Goal: Information Seeking & Learning: Check status

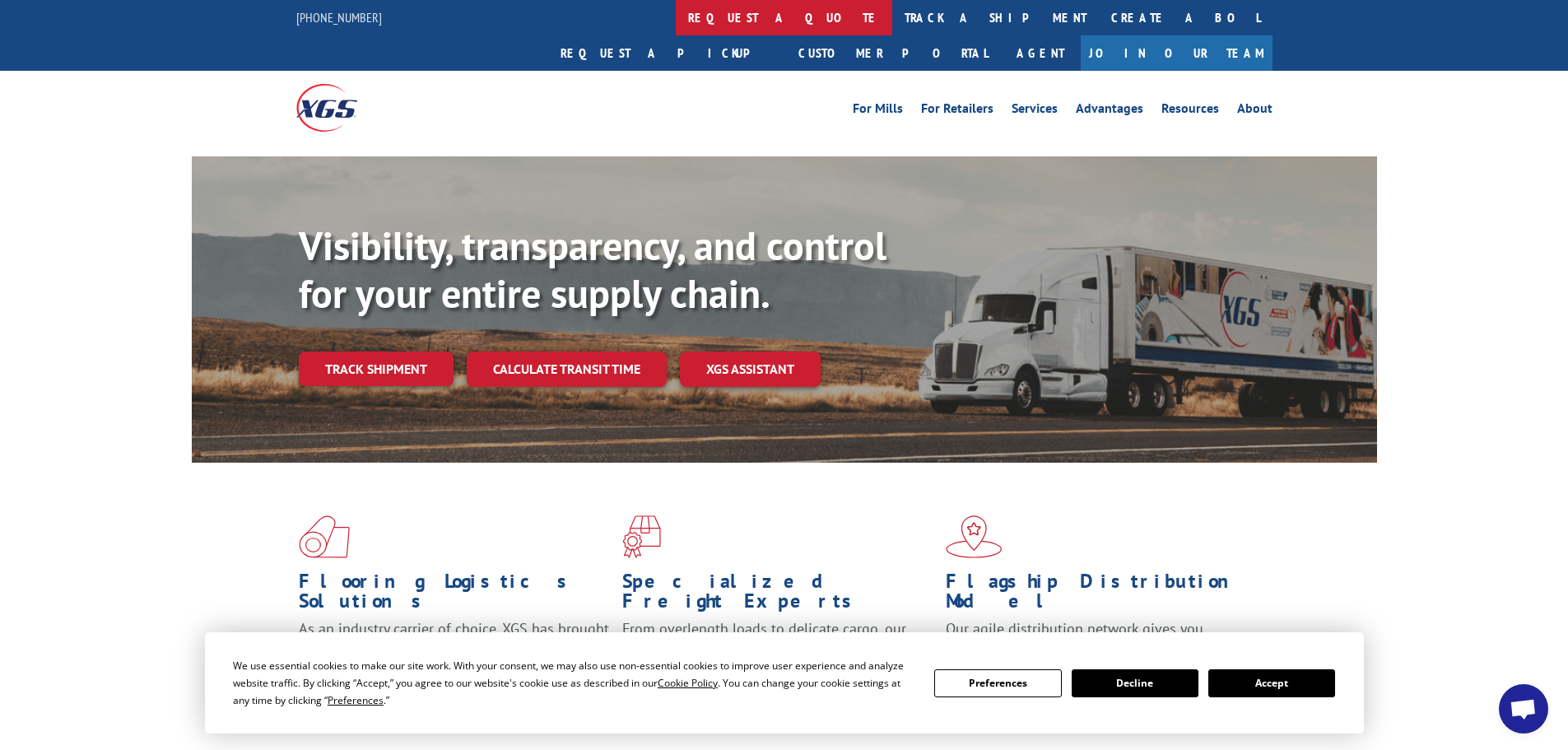
click at [675, 20] on link "request a quote" at bounding box center [784, 18] width 216 height 35
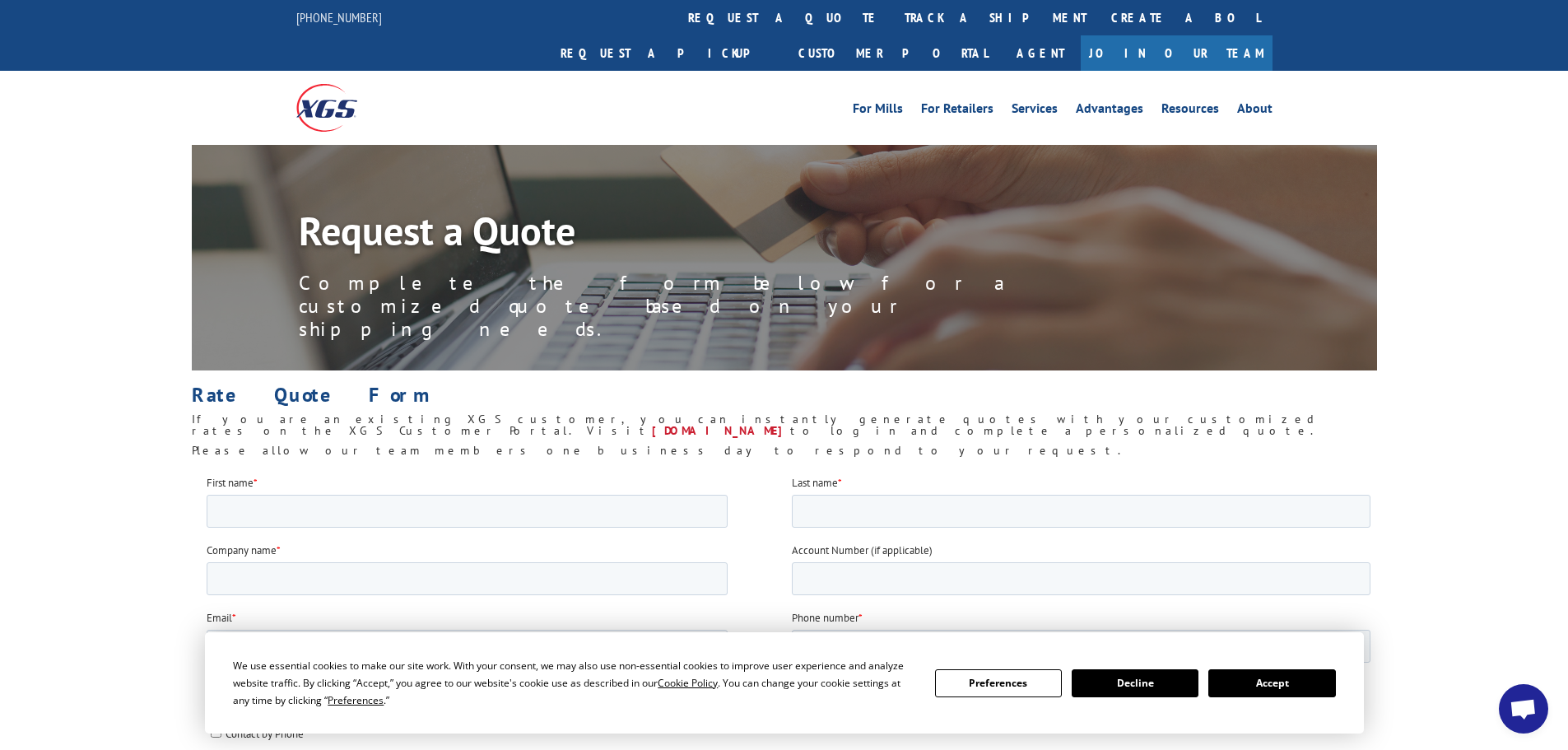
click at [323, 84] on img at bounding box center [326, 107] width 61 height 47
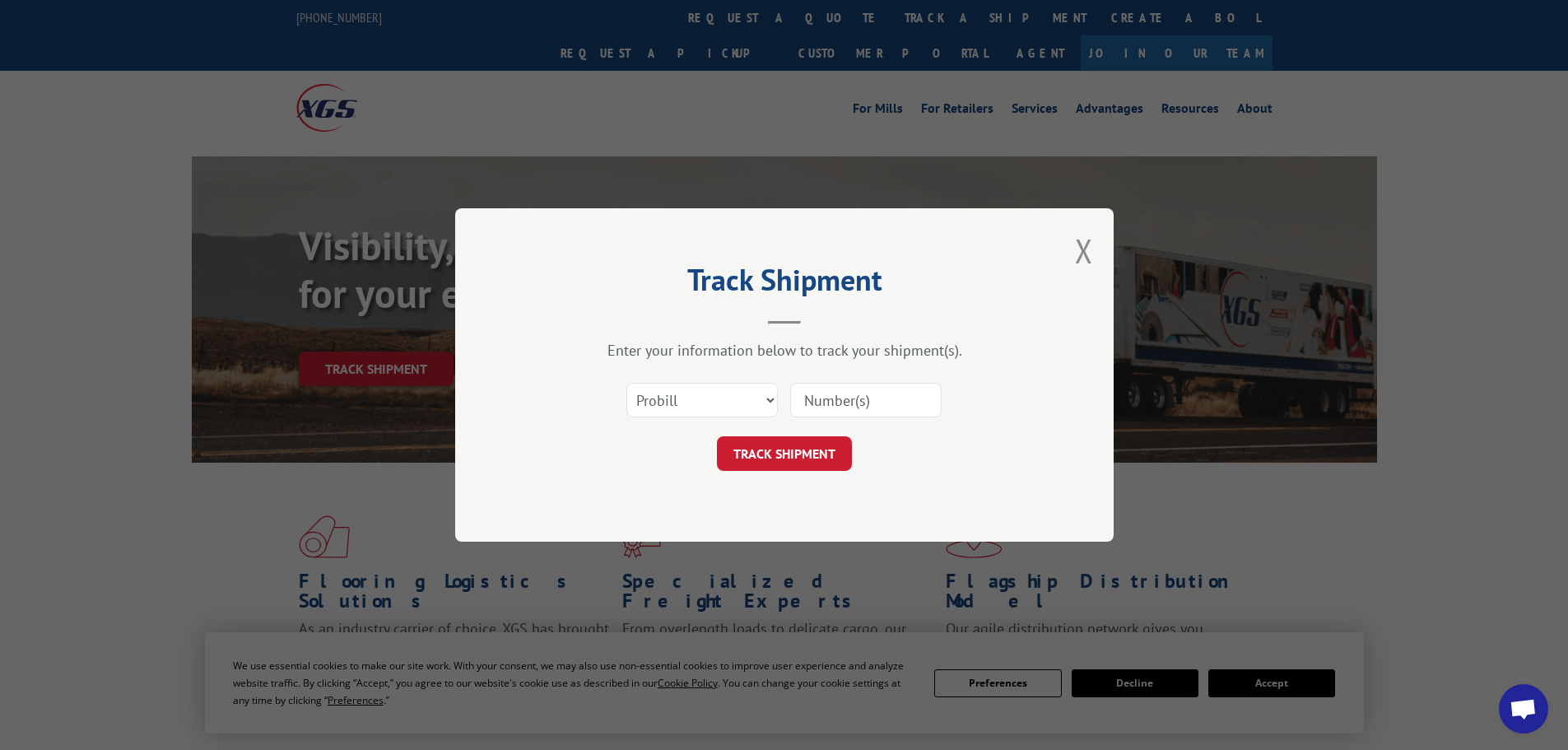
click at [853, 399] on input at bounding box center [866, 399] width 151 height 34
paste input "17108294"
type input "17108294"
click at [772, 451] on button "TRACK SHIPMENT" at bounding box center [784, 453] width 135 height 34
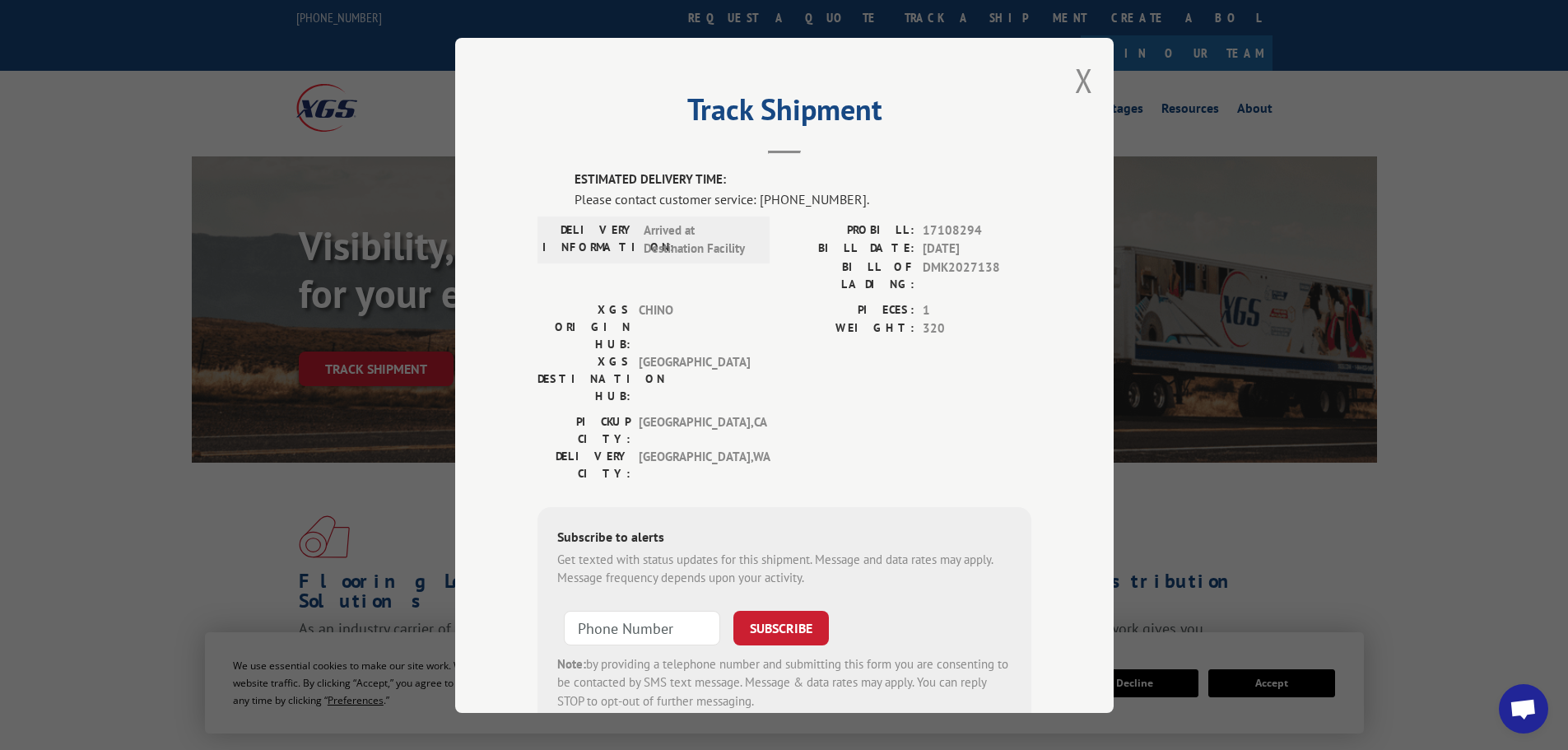
click at [869, 412] on div "[GEOGRAPHIC_DATA]: [GEOGRAPHIC_DATA] , [GEOGRAPHIC_DATA] [GEOGRAPHIC_DATA]: [GE…" at bounding box center [784, 450] width 494 height 78
drag, startPoint x: 639, startPoint y: 228, endPoint x: 752, endPoint y: 265, distance: 118.9
click at [752, 265] on div "DELIVERY INFORMATION: Arrived at Destination Facility" at bounding box center [654, 260] width 232 height 80
click at [801, 319] on label "WEIGHT:" at bounding box center [849, 328] width 130 height 19
click at [788, 414] on div "ESTIMATED DELIVERY TIME: Please contact customer service: [PHONE_NUMBER]. DELIV…" at bounding box center [784, 449] width 494 height 559
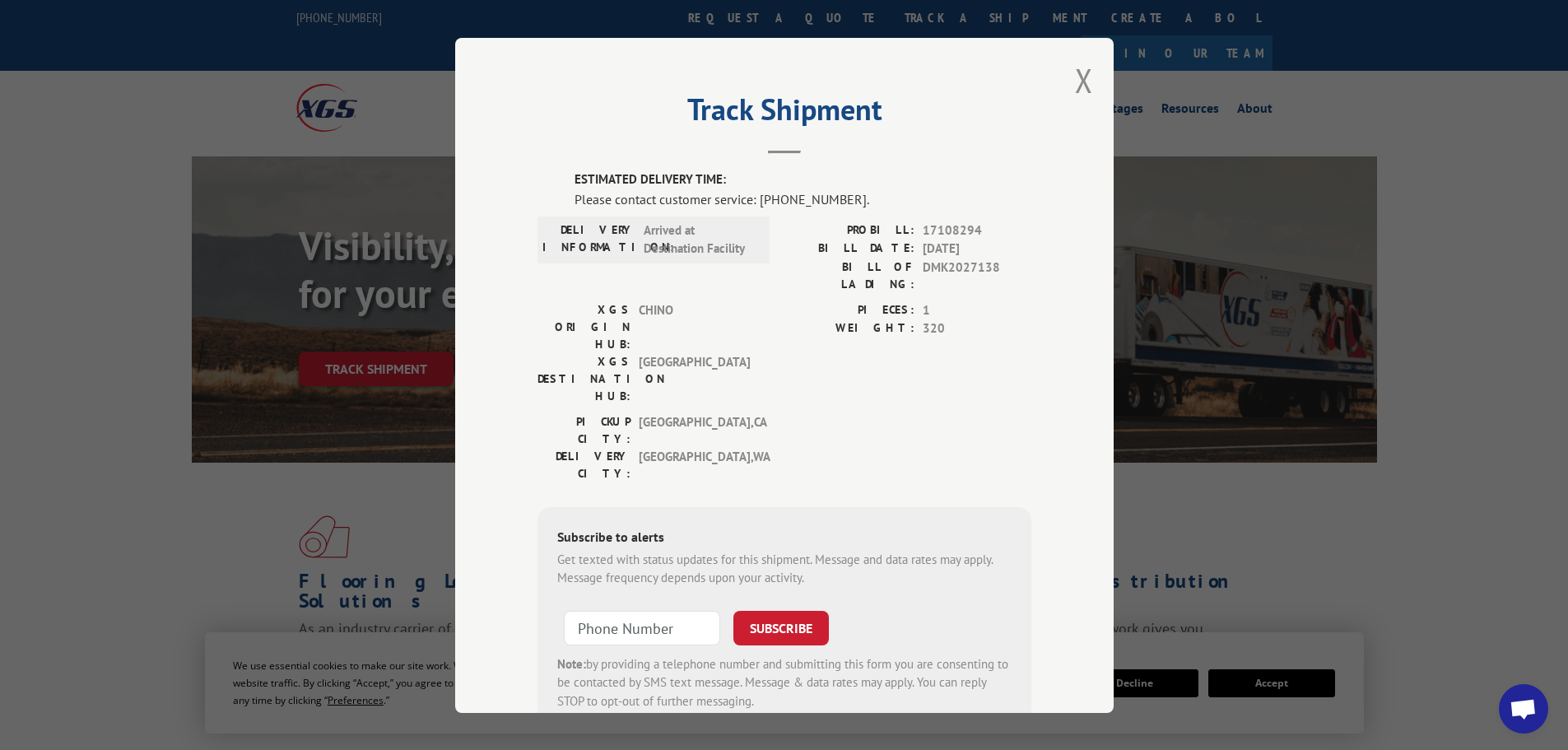
click at [801, 412] on div "[GEOGRAPHIC_DATA]: [GEOGRAPHIC_DATA] , [GEOGRAPHIC_DATA] [GEOGRAPHIC_DATA]: [GE…" at bounding box center [784, 450] width 494 height 78
click at [1079, 76] on button "Close modal" at bounding box center [1084, 80] width 18 height 43
